Goal: Task Accomplishment & Management: Manage account settings

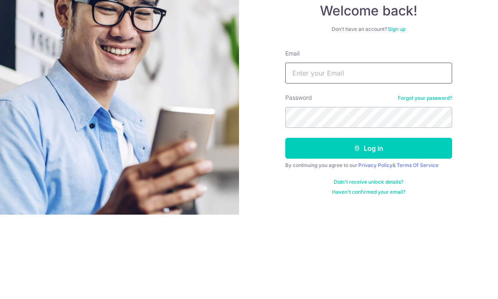
type input "[EMAIL_ADDRESS][DOMAIN_NAME]"
click at [368, 222] on button "Log in" at bounding box center [368, 232] width 167 height 21
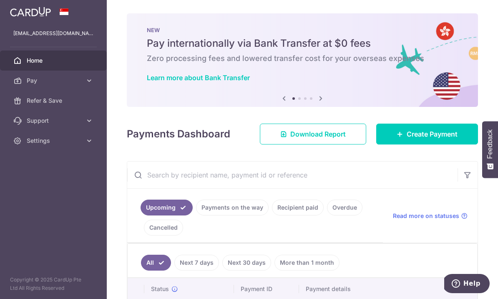
click at [0, 0] on icon "button" at bounding box center [0, 0] width 0 height 0
click at [44, 140] on span "Settings" at bounding box center [54, 140] width 55 height 8
click at [47, 181] on span "Logout" at bounding box center [54, 181] width 55 height 8
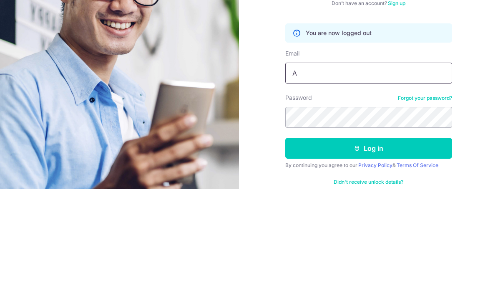
type input "autumn.dew@hotmail.com"
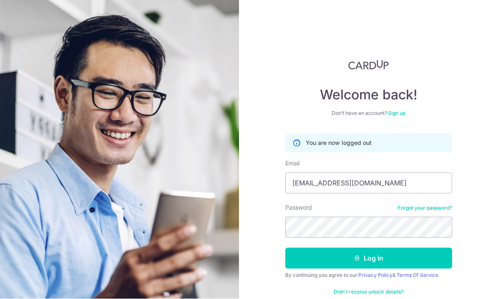
click at [384, 248] on button "Log in" at bounding box center [368, 258] width 167 height 21
